Goal: Information Seeking & Learning: Learn about a topic

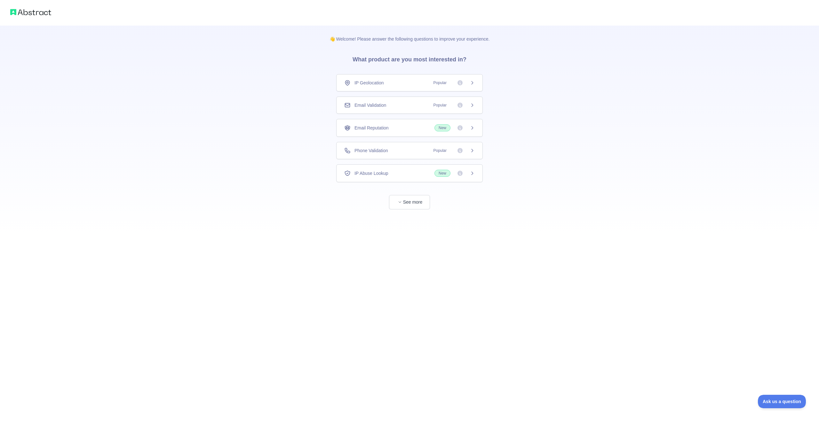
click at [443, 172] on span "New" at bounding box center [442, 173] width 16 height 7
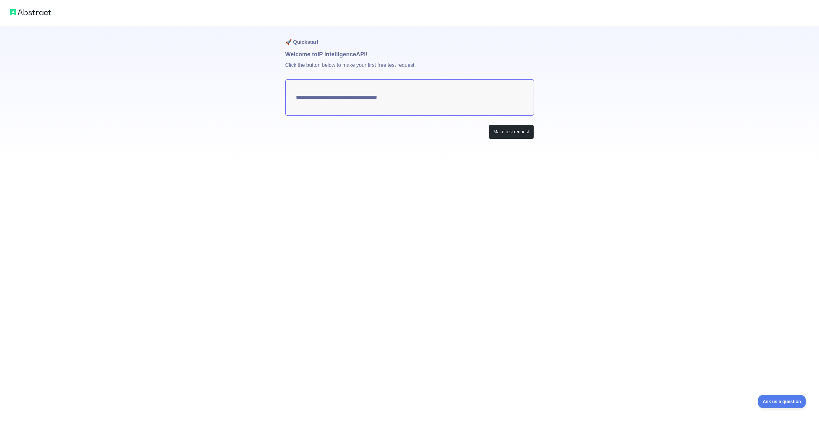
type textarea "**********"
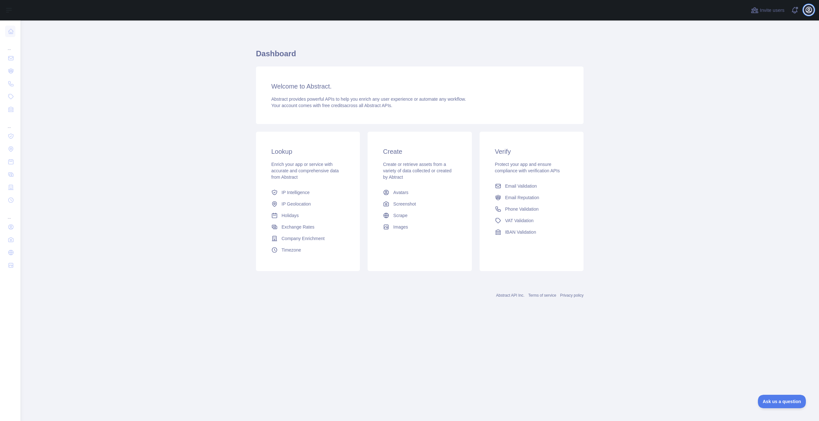
click at [807, 14] on button "Open user menu" at bounding box center [808, 10] width 10 height 10
click at [757, 97] on main "Dashboard Welcome to Abstract. Abstract provides powerful APIs to help you enri…" at bounding box center [419, 220] width 798 height 401
drag, startPoint x: 389, startPoint y: 112, endPoint x: 388, endPoint y: 109, distance: 3.4
click at [388, 109] on div "Welcome to Abstract. Abstract provides powerful APIs to help you enrich any use…" at bounding box center [419, 96] width 327 height 58
click at [309, 92] on div "Welcome to Abstract. Abstract provides powerful APIs to help you enrich any use…" at bounding box center [419, 96] width 327 height 58
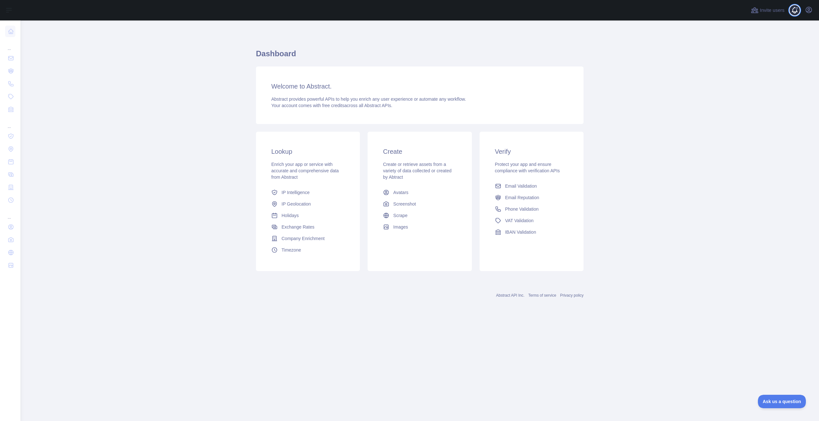
click at [793, 9] on span at bounding box center [796, 10] width 13 height 20
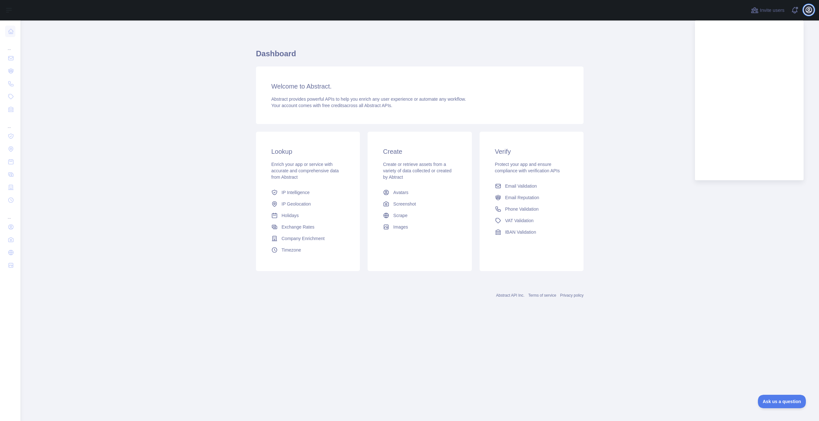
click at [812, 13] on icon "button" at bounding box center [808, 10] width 8 height 8
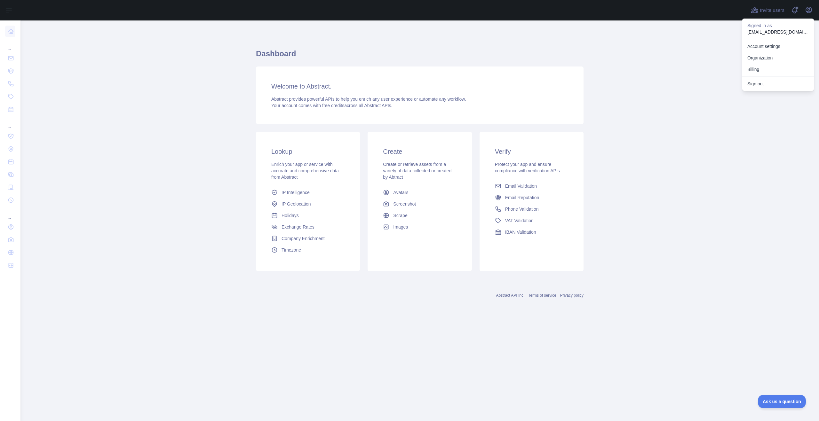
drag, startPoint x: 760, startPoint y: 106, endPoint x: 760, endPoint y: 63, distance: 42.5
click at [759, 110] on main "Dashboard Welcome to Abstract. Abstract provides powerful APIs to help you enri…" at bounding box center [419, 220] width 798 height 401
click at [793, 15] on span at bounding box center [796, 10] width 13 height 20
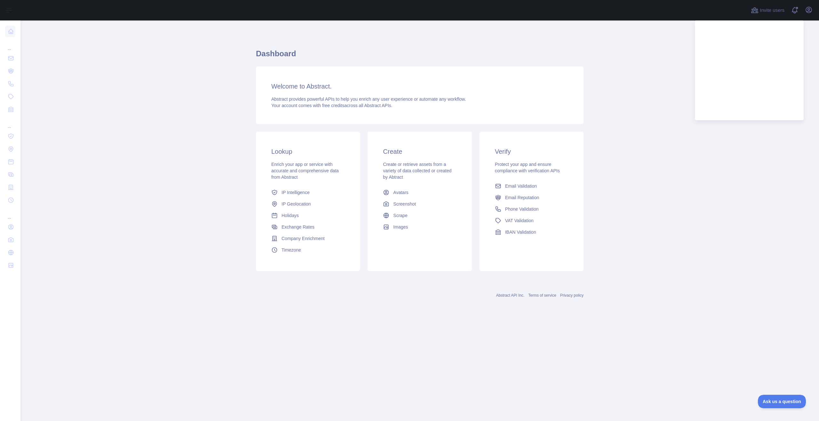
click at [674, 184] on main "Dashboard Welcome to Abstract. Abstract provides powerful APIs to help you enri…" at bounding box center [419, 220] width 798 height 401
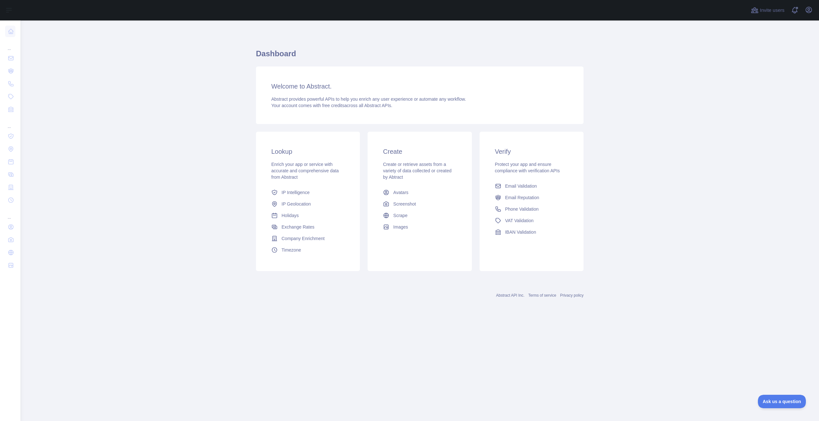
click at [300, 169] on span "Enrich your app or service with accurate and comprehensive data from Abstract" at bounding box center [304, 171] width 67 height 18
click at [313, 74] on div "Welcome to Abstract. Abstract provides powerful APIs to help you enrich any use…" at bounding box center [419, 96] width 327 height 58
click at [279, 87] on h3 "Welcome to Abstract." at bounding box center [419, 86] width 297 height 9
drag, startPoint x: 279, startPoint y: 87, endPoint x: 89, endPoint y: 167, distance: 206.6
click at [262, 93] on div "Welcome to Abstract. Abstract provides powerful APIs to help you enrich any use…" at bounding box center [419, 96] width 327 height 58
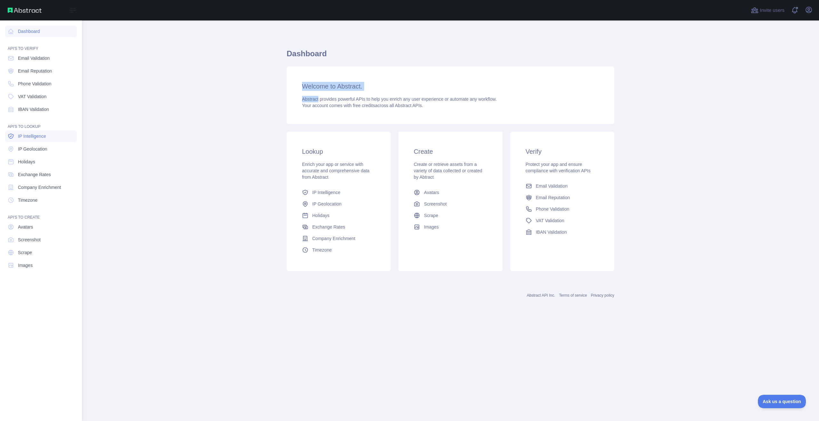
click at [23, 140] on link "IP Intelligence" at bounding box center [41, 136] width 72 height 12
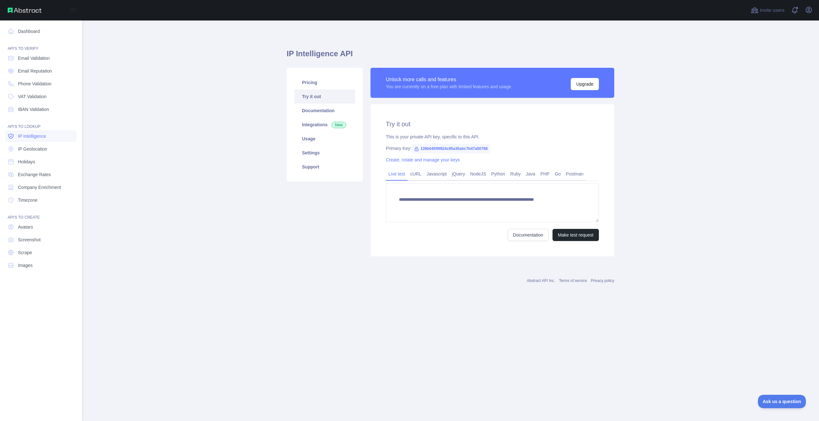
type textarea "**********"
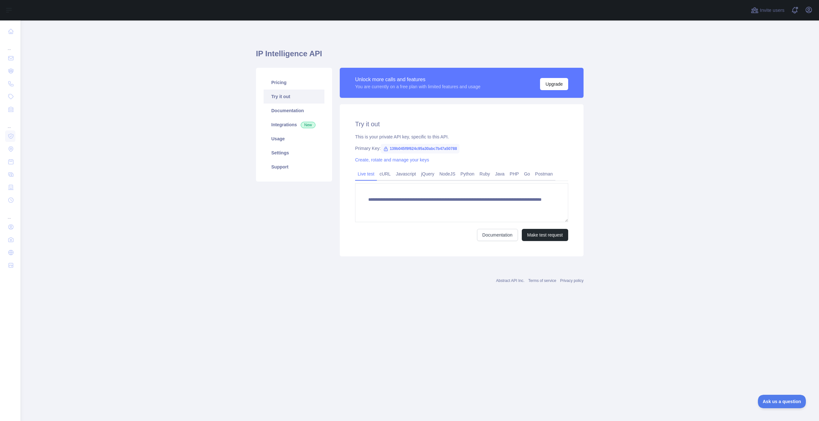
click at [284, 91] on link "Try it out" at bounding box center [293, 97] width 61 height 14
drag, startPoint x: 365, startPoint y: 189, endPoint x: 518, endPoint y: 219, distance: 156.1
click at [518, 219] on textarea "**********" at bounding box center [461, 202] width 213 height 39
click at [519, 203] on textarea "**********" at bounding box center [461, 202] width 213 height 39
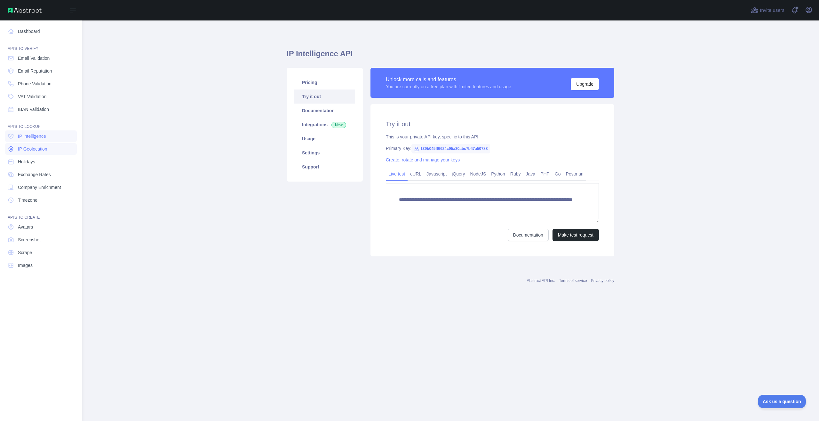
click at [34, 145] on link "IP Geolocation" at bounding box center [41, 149] width 72 height 12
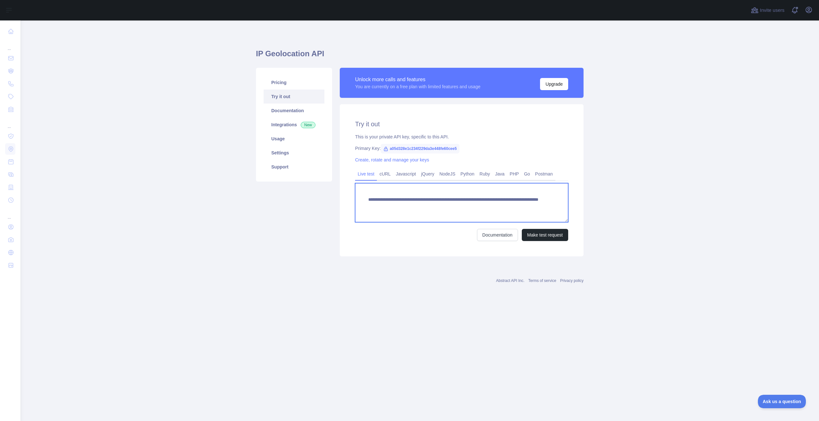
drag, startPoint x: 529, startPoint y: 212, endPoint x: 350, endPoint y: 170, distance: 183.5
click at [357, 170] on div "**********" at bounding box center [461, 204] width 213 height 73
click at [291, 98] on link "Try it out" at bounding box center [293, 97] width 61 height 14
click at [285, 130] on link "Integrations New" at bounding box center [293, 125] width 61 height 14
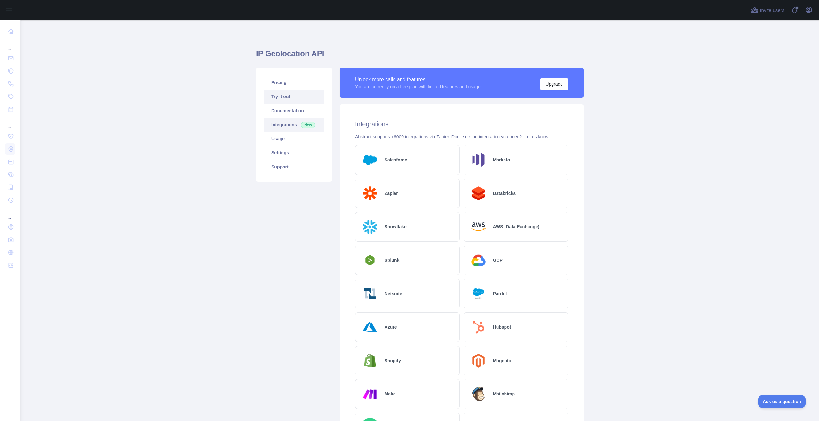
click at [275, 96] on link "Try it out" at bounding box center [293, 97] width 61 height 14
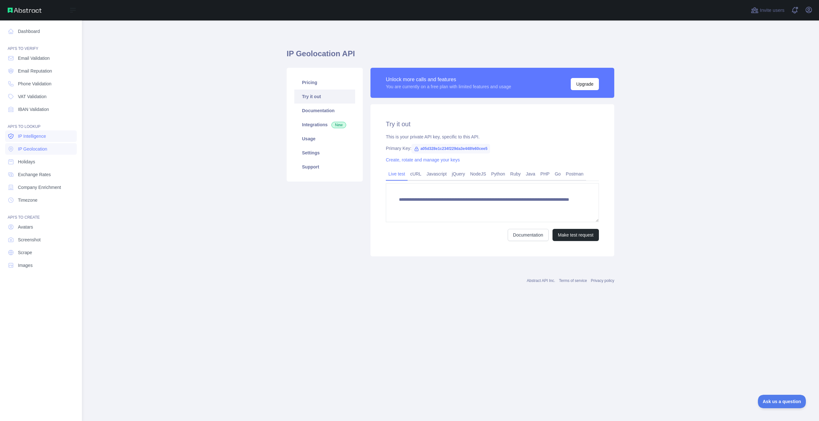
click at [60, 137] on link "IP Intelligence" at bounding box center [41, 136] width 72 height 12
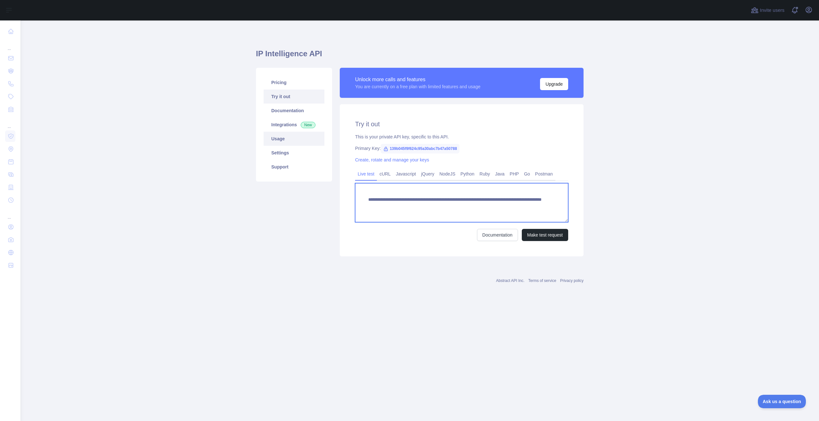
drag, startPoint x: 523, startPoint y: 205, endPoint x: 323, endPoint y: 134, distance: 212.6
click at [323, 134] on div "**********" at bounding box center [419, 162] width 335 height 196
click at [323, 134] on link "Usage" at bounding box center [293, 139] width 61 height 14
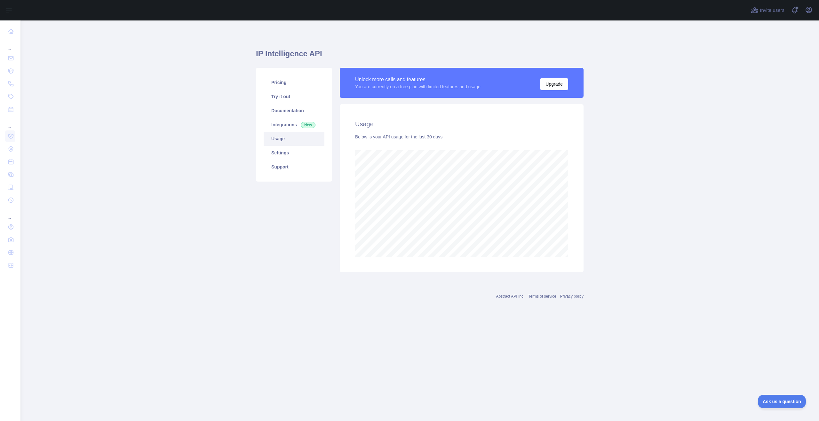
scroll to position [401, 798]
click at [294, 105] on link "Documentation" at bounding box center [293, 111] width 61 height 14
click at [270, 100] on link "Try it out" at bounding box center [293, 97] width 61 height 14
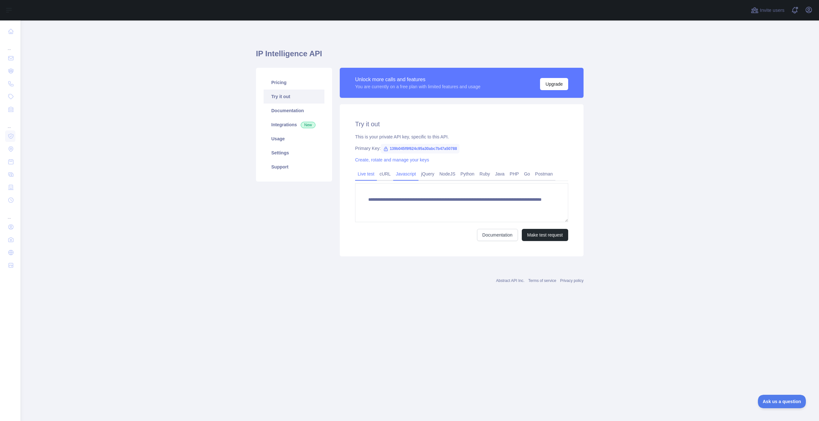
click at [411, 171] on link "Javascript" at bounding box center [405, 174] width 25 height 10
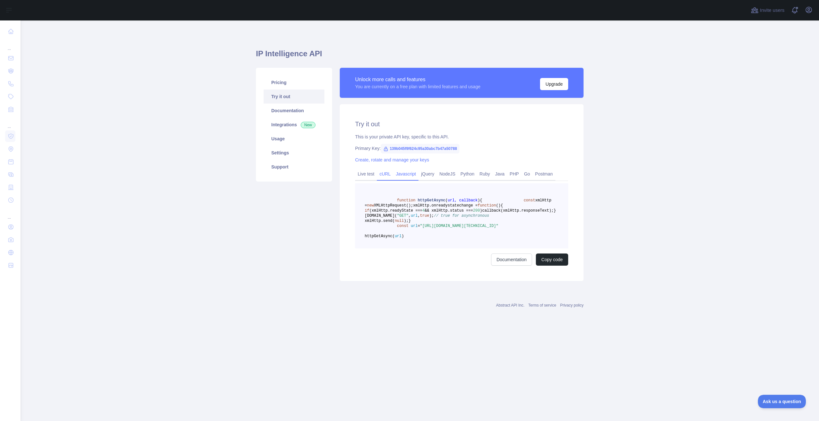
click at [387, 169] on link "cURL" at bounding box center [385, 174] width 16 height 10
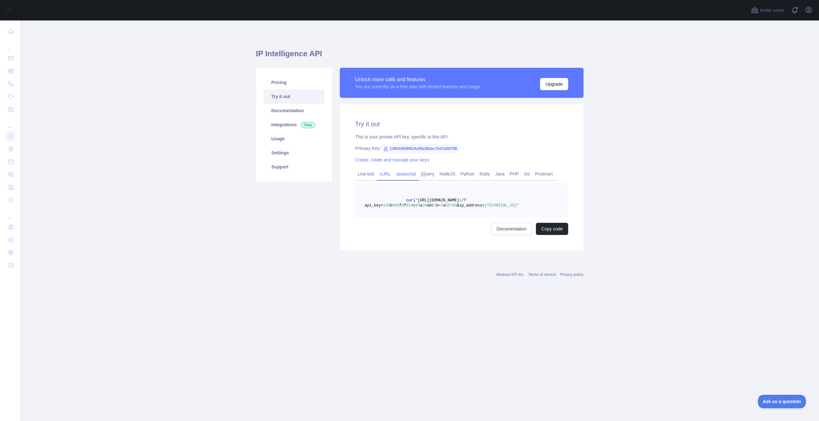
click at [400, 169] on link "Javascript" at bounding box center [405, 174] width 25 height 10
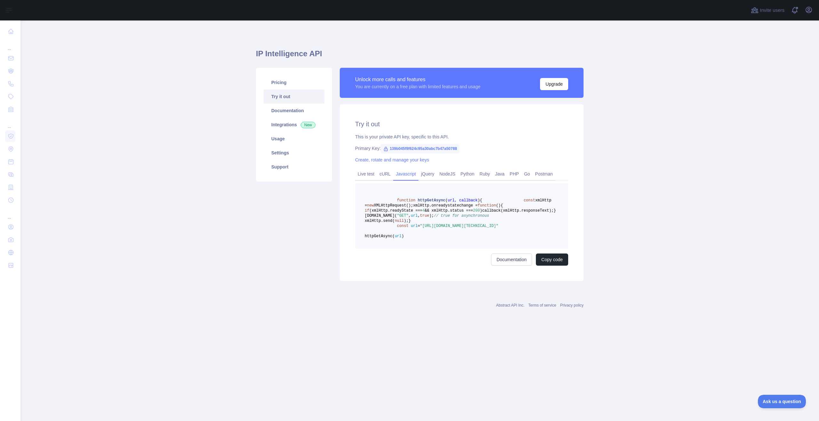
click at [441, 167] on div "Try it out This is your private API key, specific to this API. Primary Key: 139…" at bounding box center [462, 192] width 244 height 177
click at [527, 166] on div "Try it out This is your private API key, specific to this API. Primary Key: 139…" at bounding box center [462, 192] width 244 height 177
click at [532, 173] on link "Postman" at bounding box center [543, 174] width 23 height 10
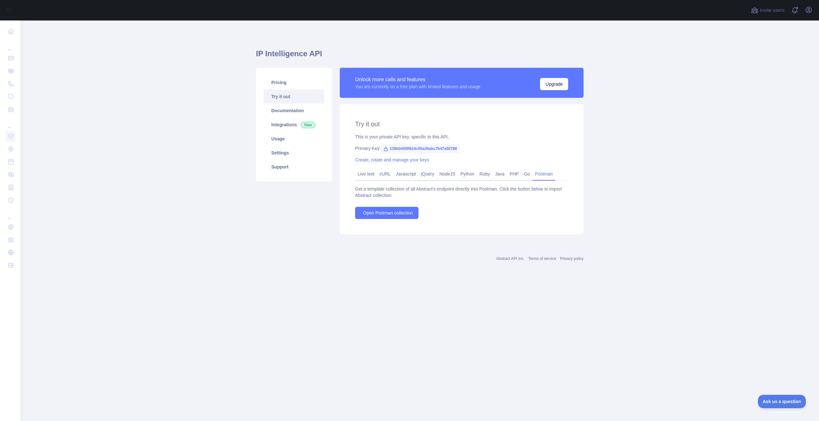
click at [423, 146] on span "139b045f9f624c95a30abc7b47a50788" at bounding box center [419, 149] width 79 height 10
click at [398, 145] on span "139b045f9f624c95a30abc7b47a50788" at bounding box center [419, 149] width 79 height 10
click at [295, 124] on link "Integrations New" at bounding box center [293, 125] width 61 height 14
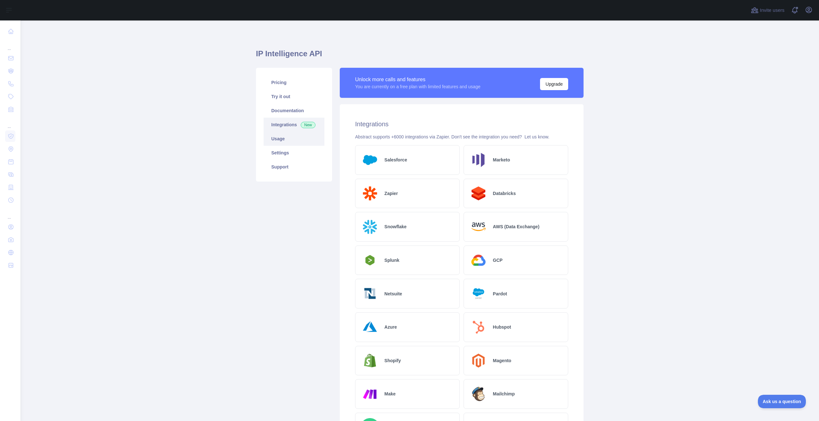
click at [282, 139] on link "Usage" at bounding box center [293, 139] width 61 height 14
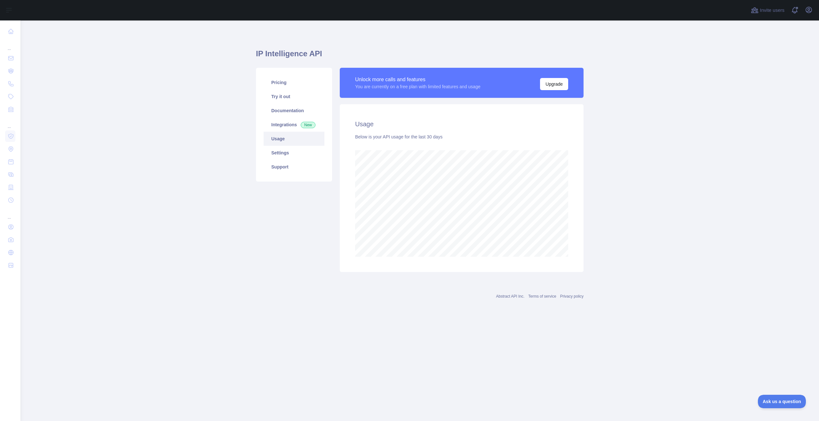
scroll to position [401, 798]
click at [278, 141] on link "Usage" at bounding box center [293, 139] width 61 height 14
click at [275, 157] on link "Settings" at bounding box center [293, 153] width 61 height 14
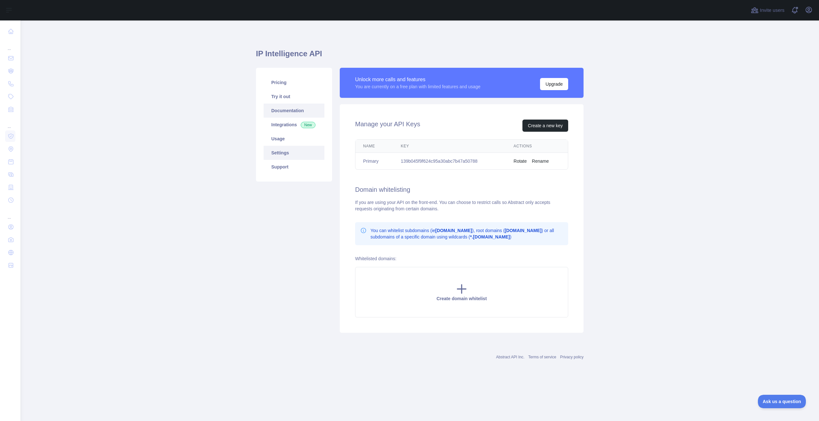
click at [299, 114] on link "Documentation" at bounding box center [293, 111] width 61 height 14
